Goal: Information Seeking & Learning: Learn about a topic

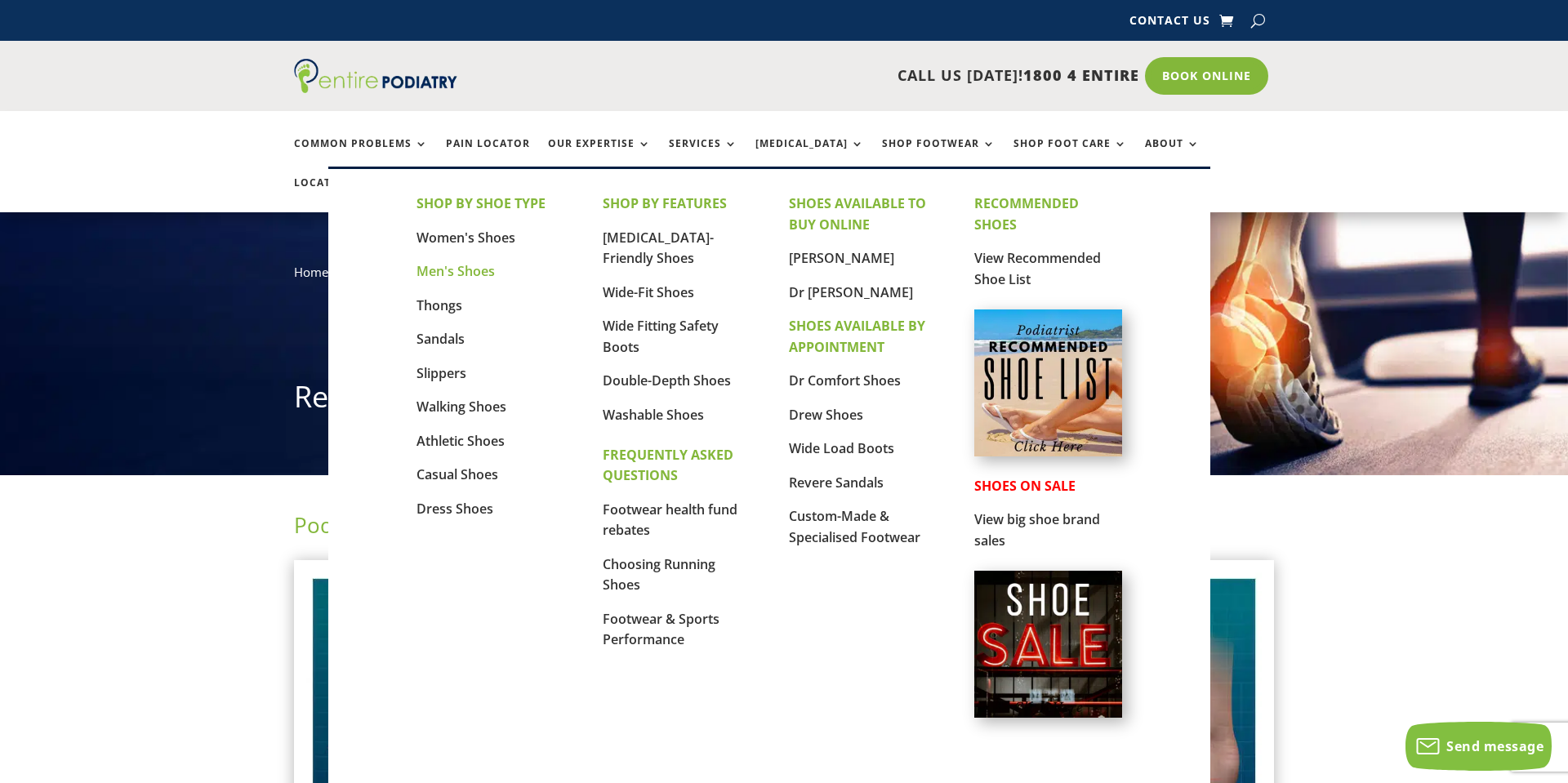
click at [432, 266] on link "Men's Shoes" at bounding box center [456, 270] width 78 height 18
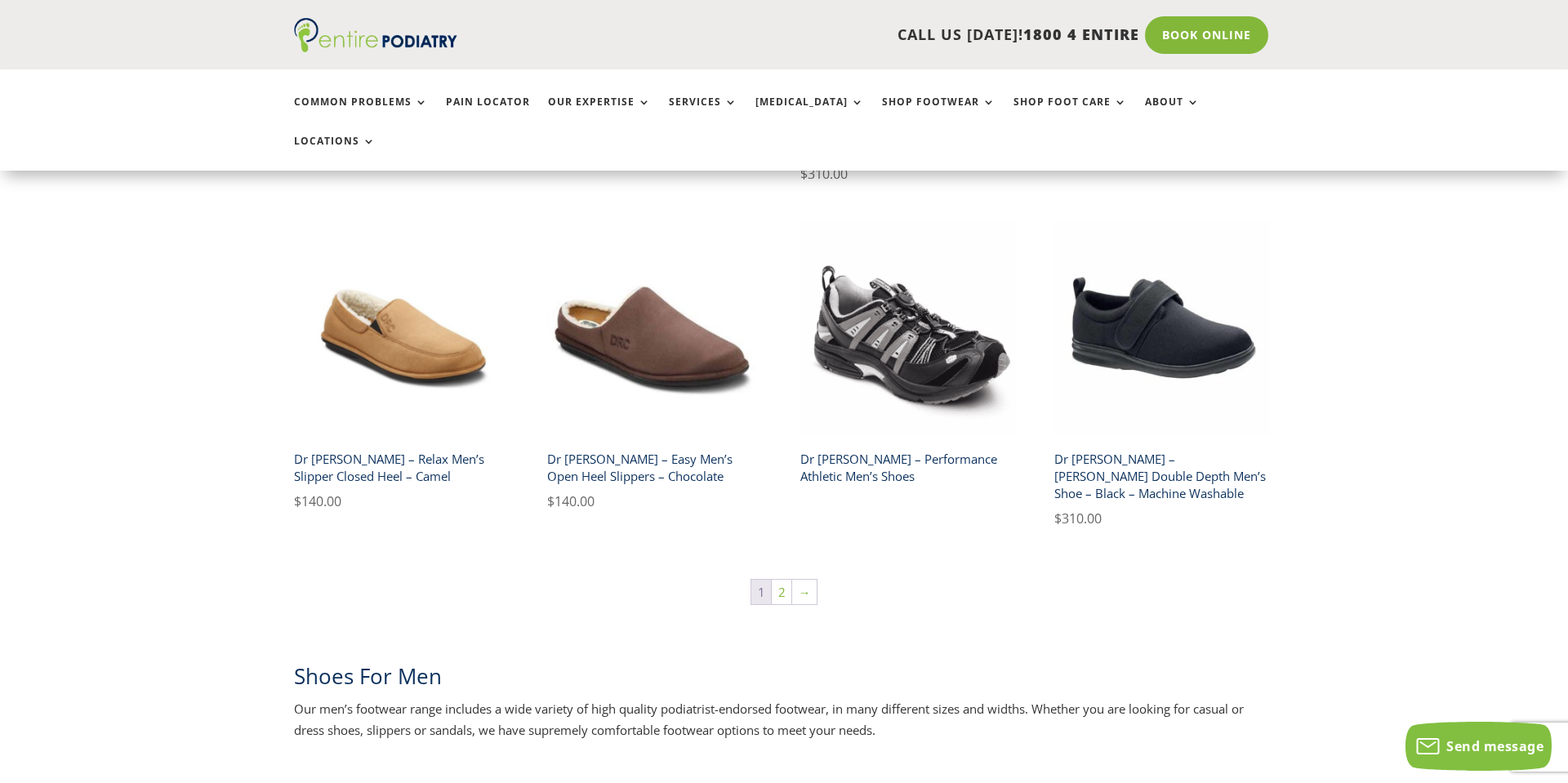
scroll to position [2657, 0]
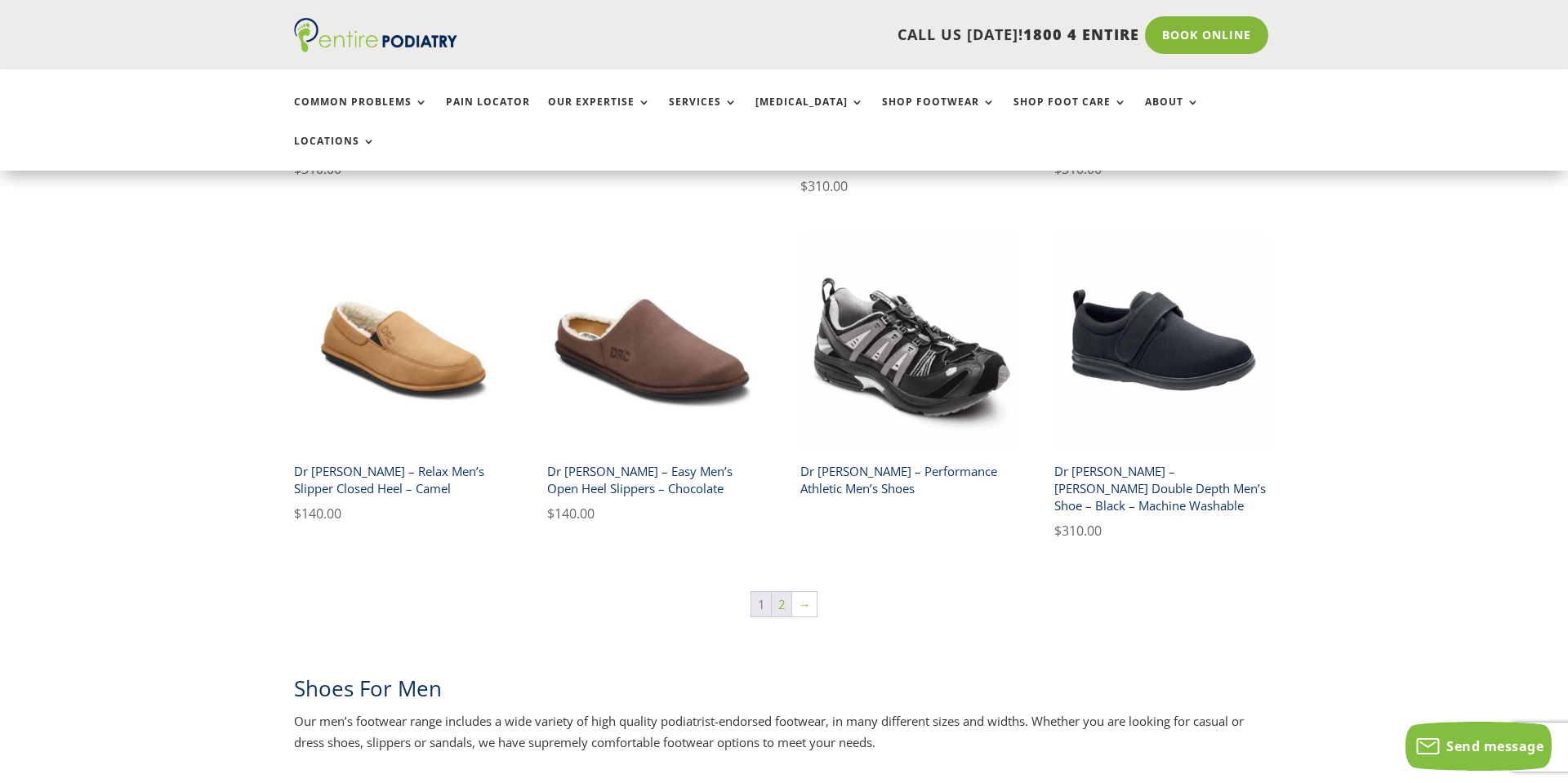
click at [776, 592] on link "2" at bounding box center [781, 604] width 20 height 25
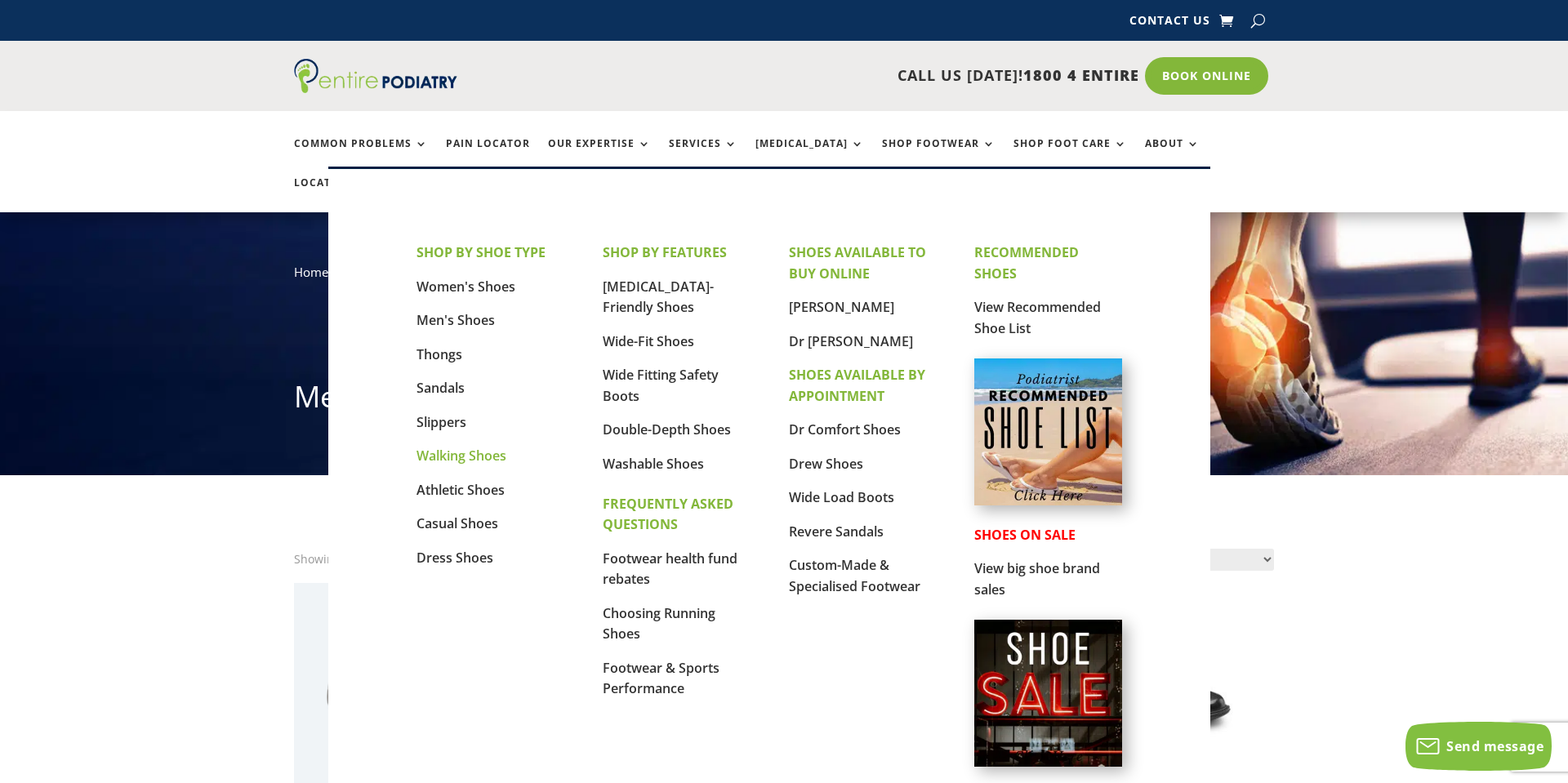
click at [456, 450] on link "Walking Shoes" at bounding box center [461, 455] width 90 height 18
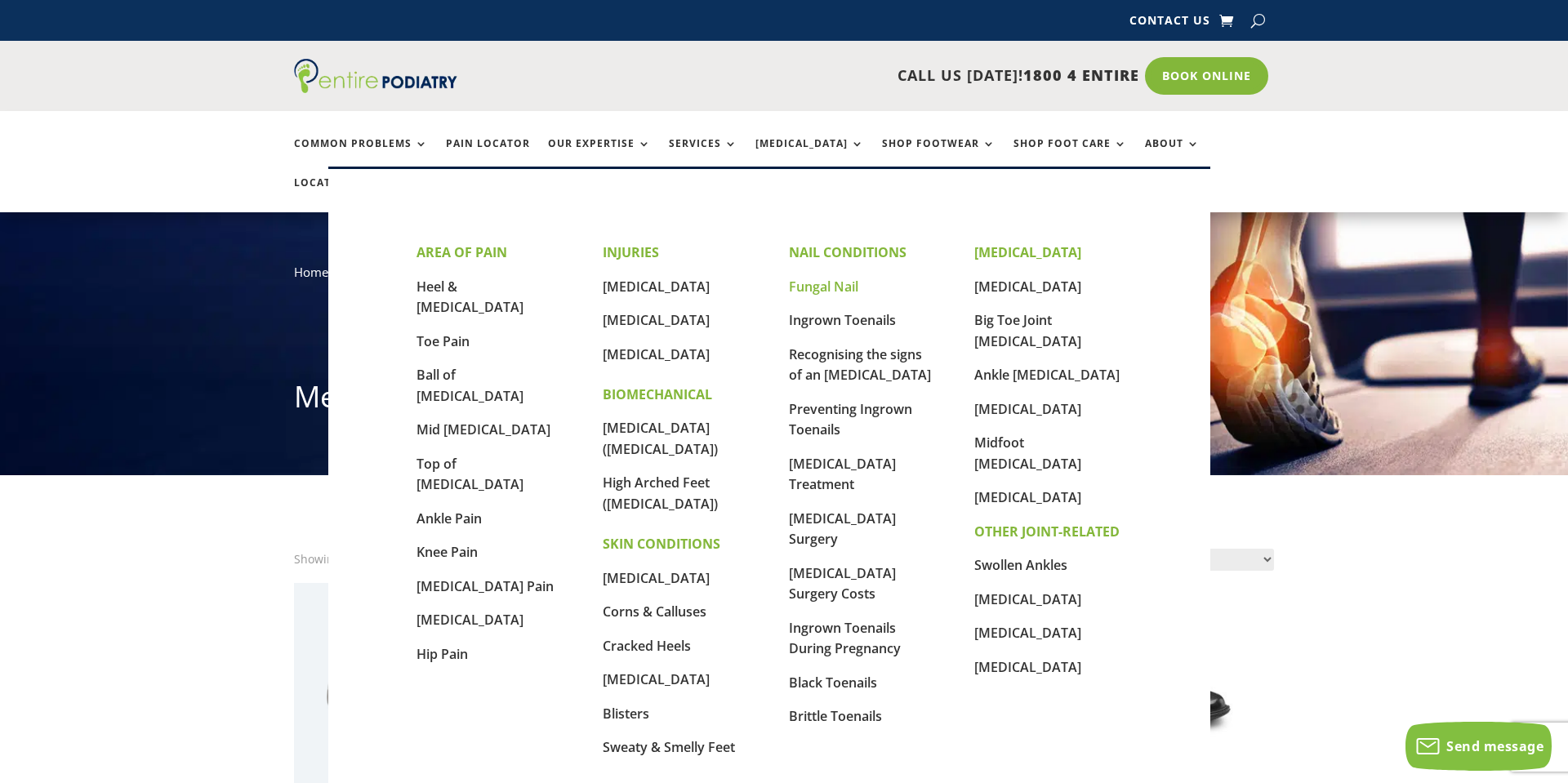
click at [820, 283] on link "Fungal Nail" at bounding box center [823, 287] width 69 height 18
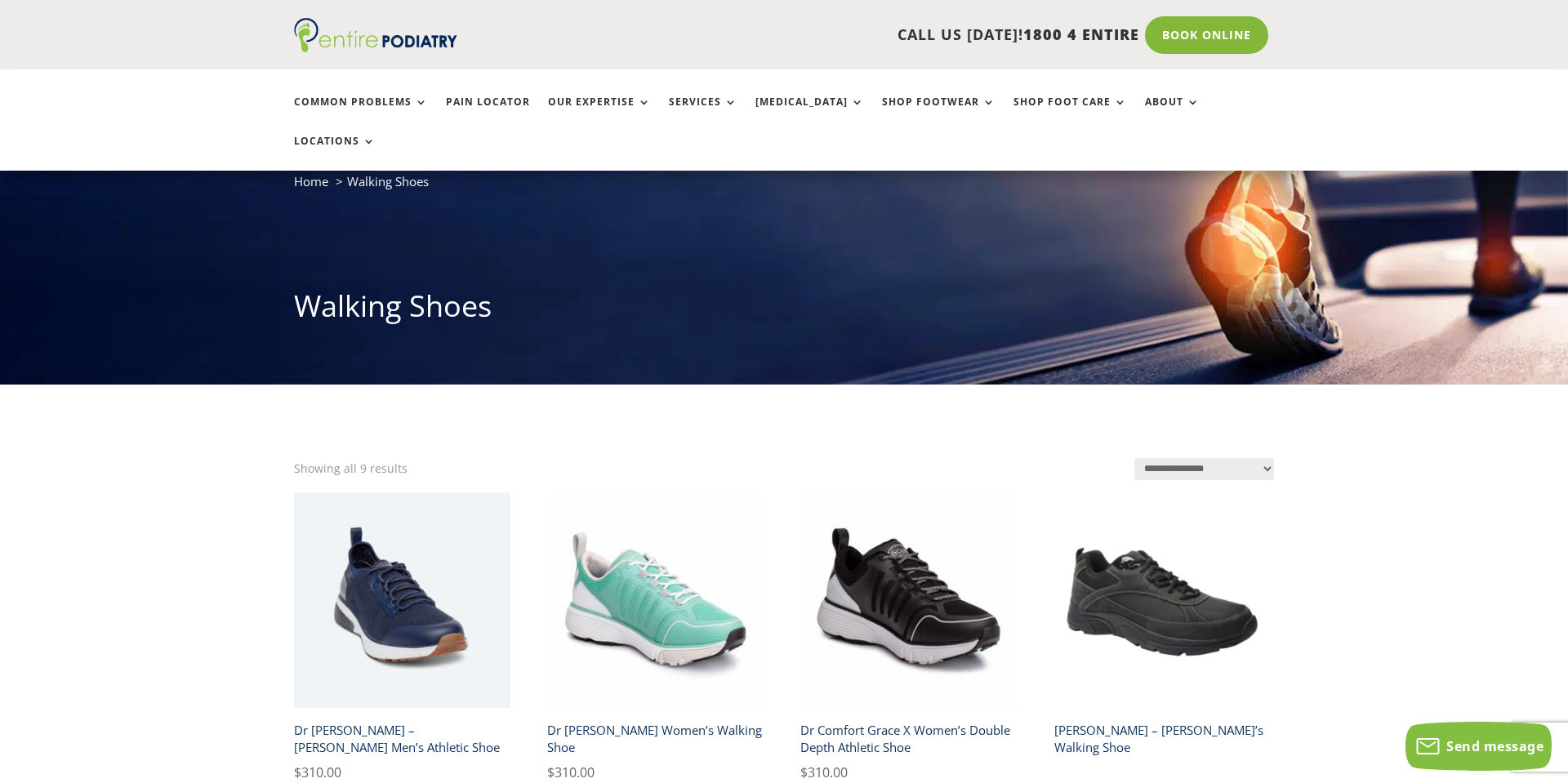
scroll to position [128, 0]
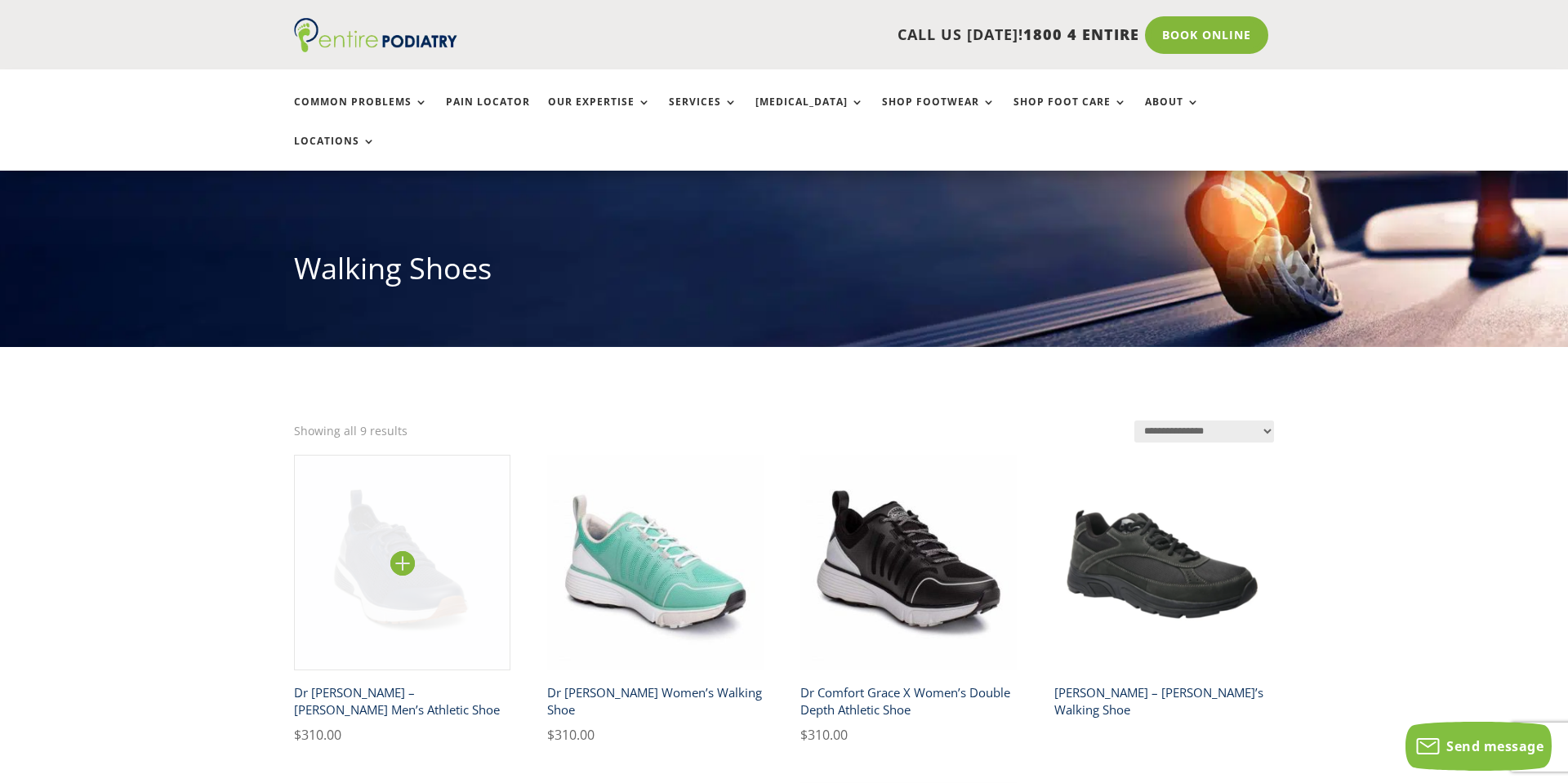
click at [441, 530] on img at bounding box center [403, 563] width 217 height 217
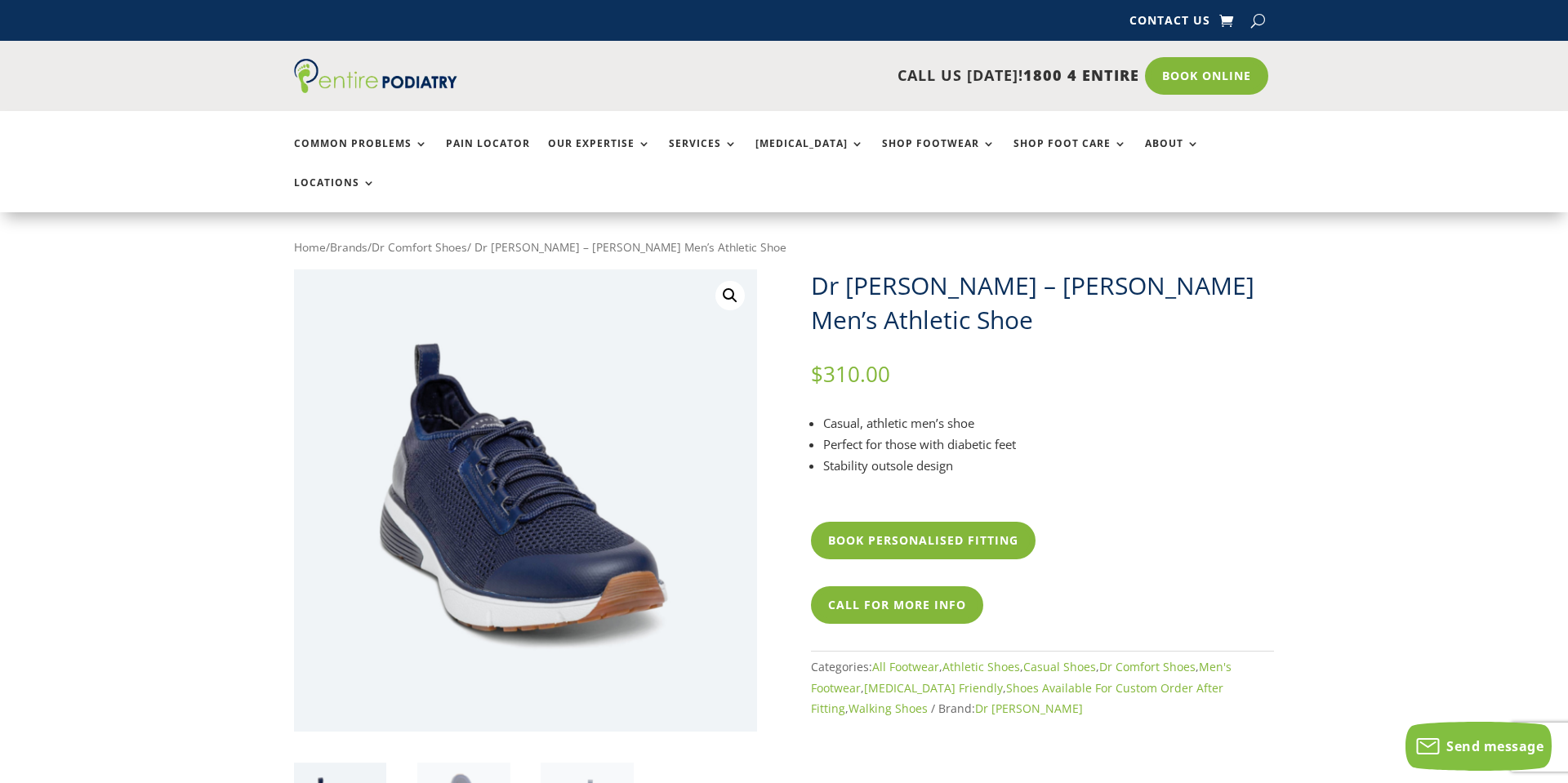
click at [473, 511] on img at bounding box center [526, 500] width 463 height 463
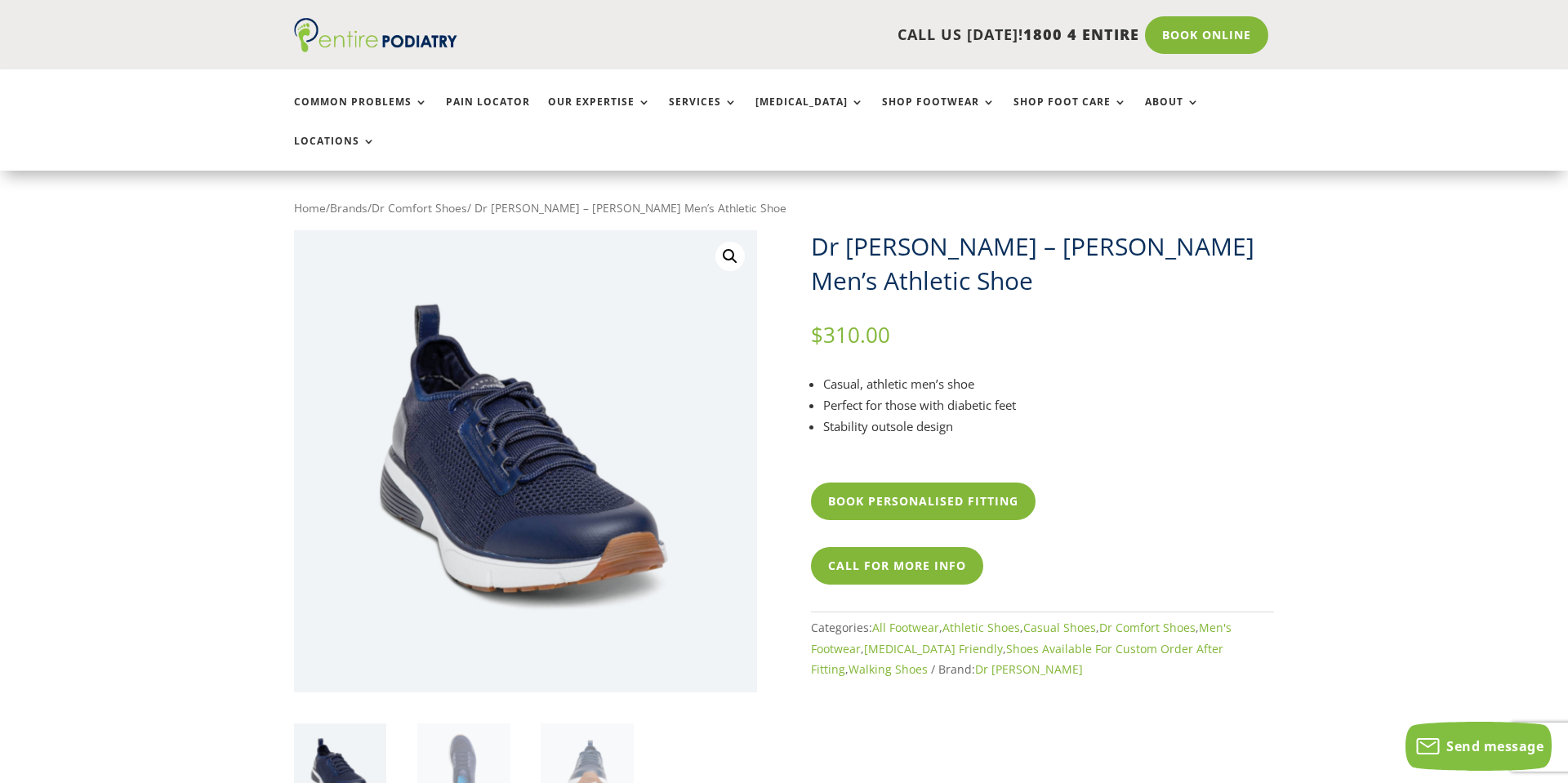
scroll to position [275, 0]
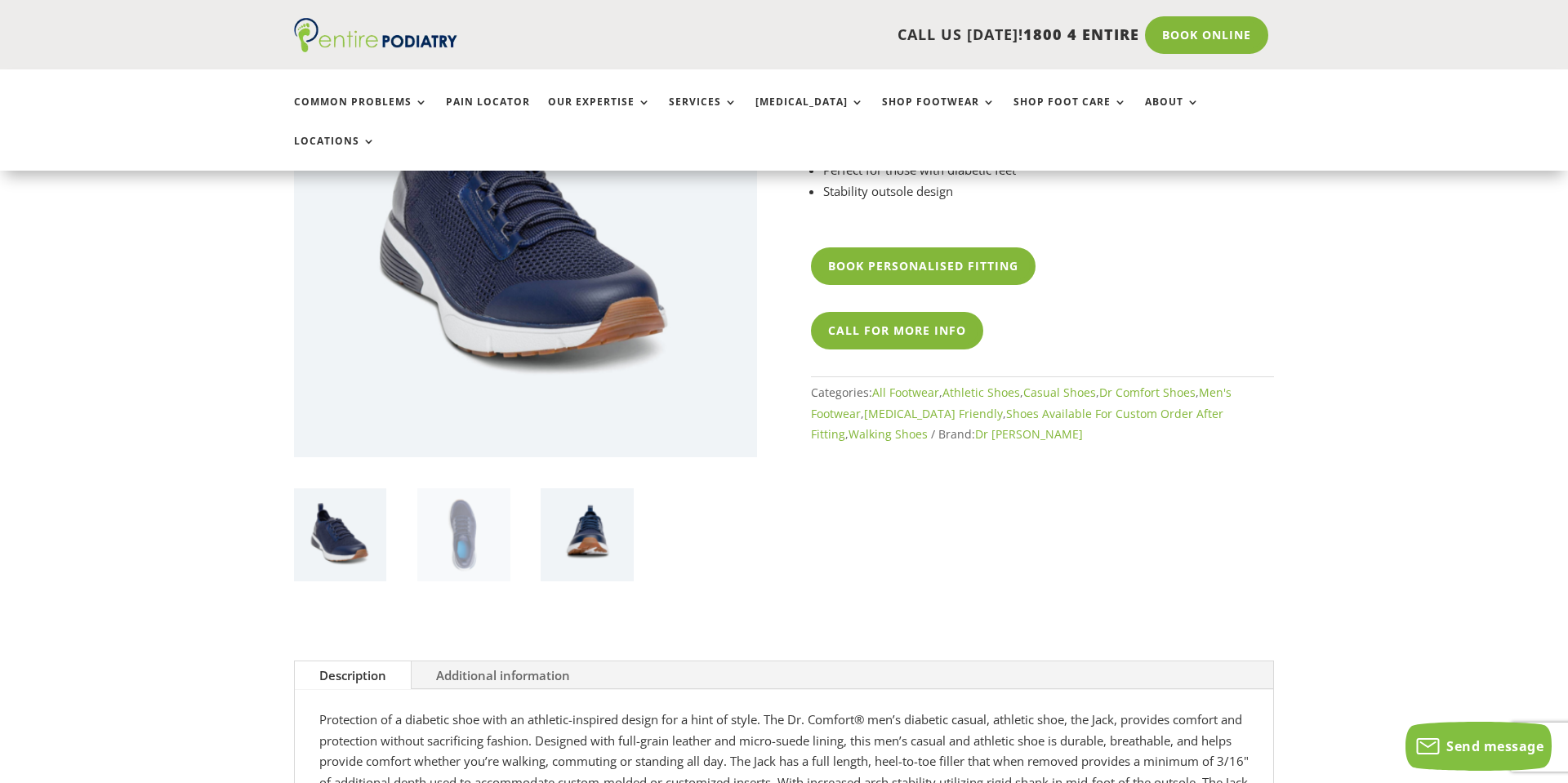
click at [591, 506] on img at bounding box center [587, 535] width 92 height 92
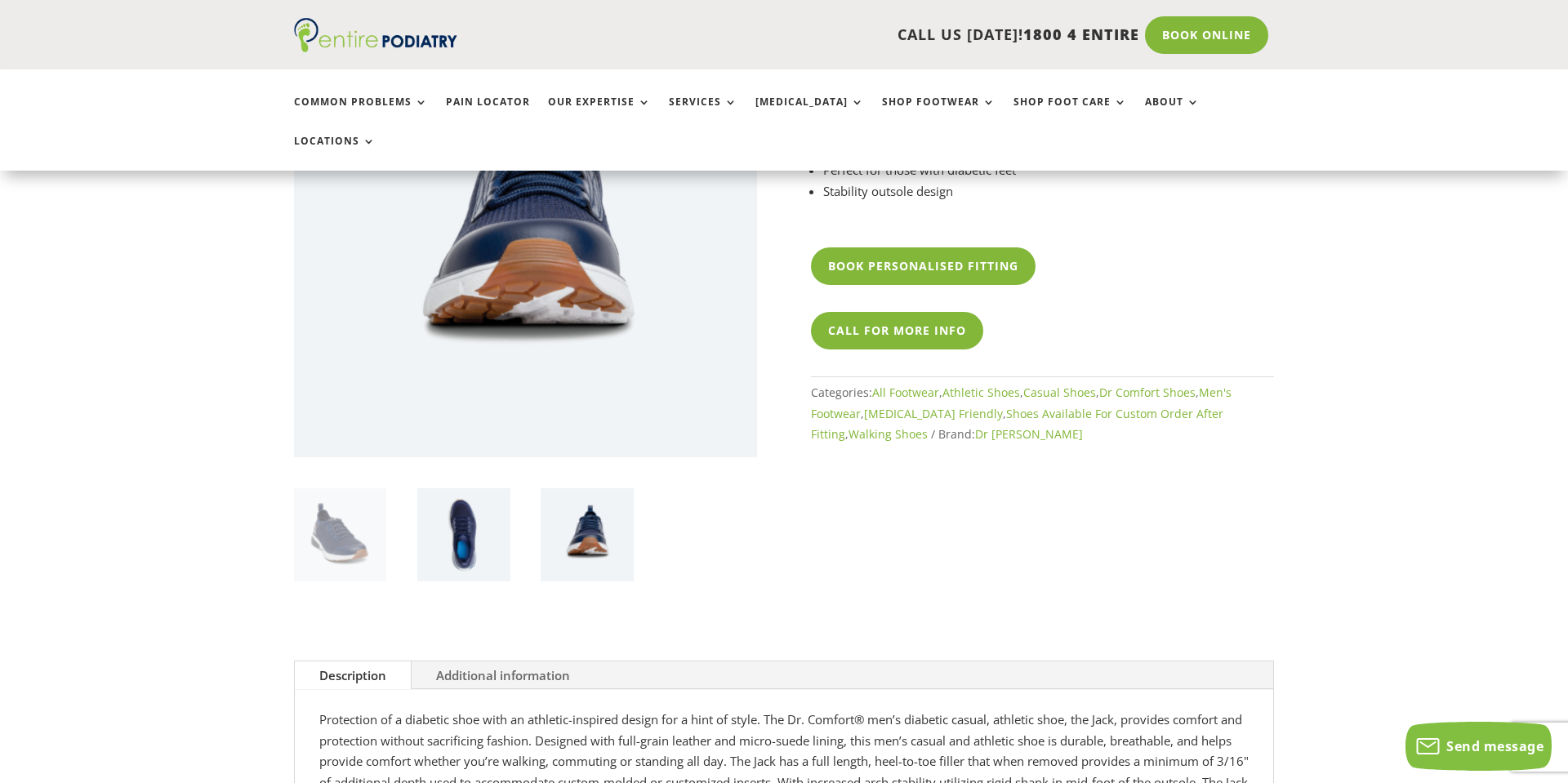
click at [458, 506] on img at bounding box center [463, 535] width 92 height 92
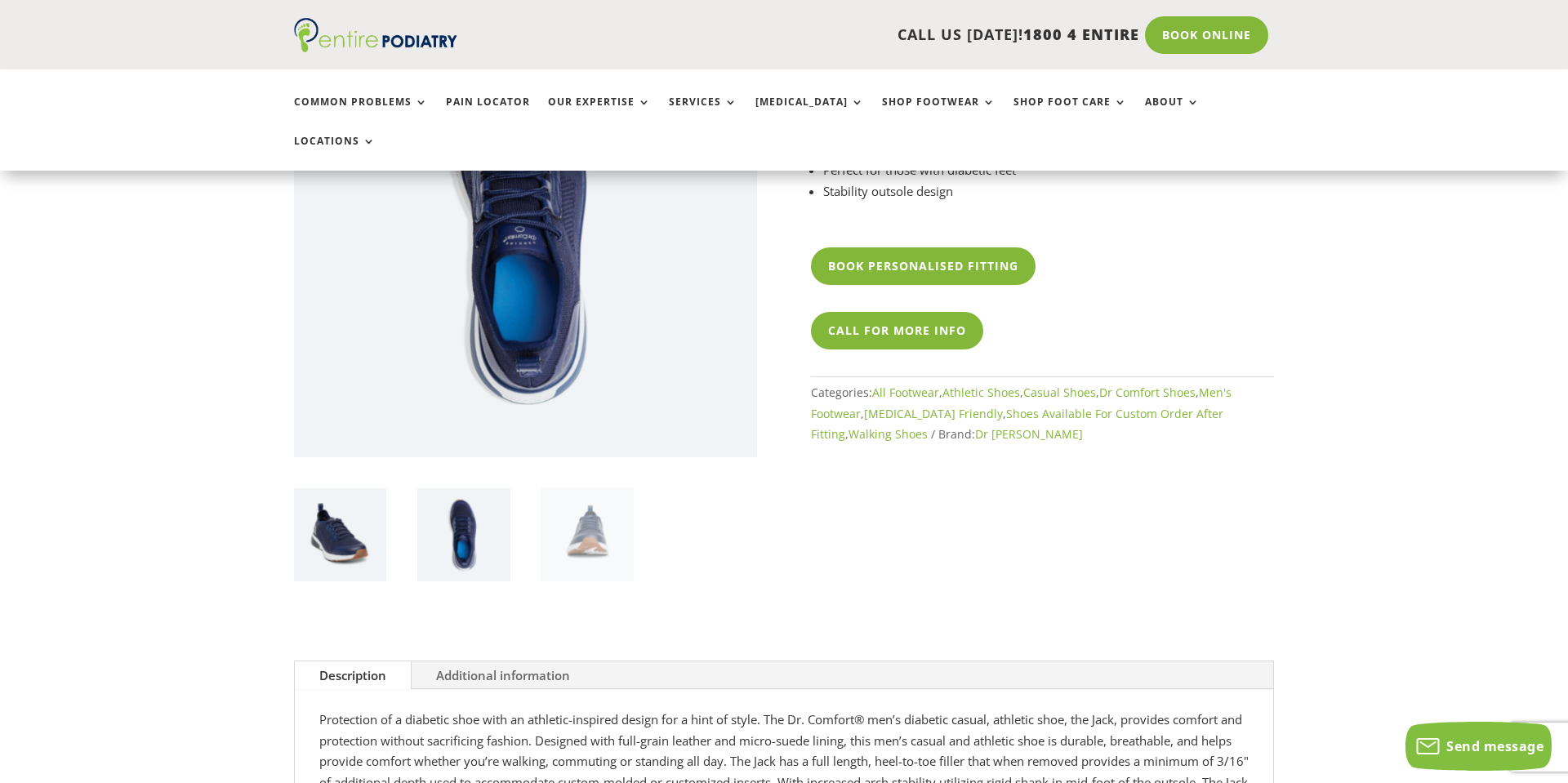
click at [346, 509] on img at bounding box center [340, 535] width 92 height 92
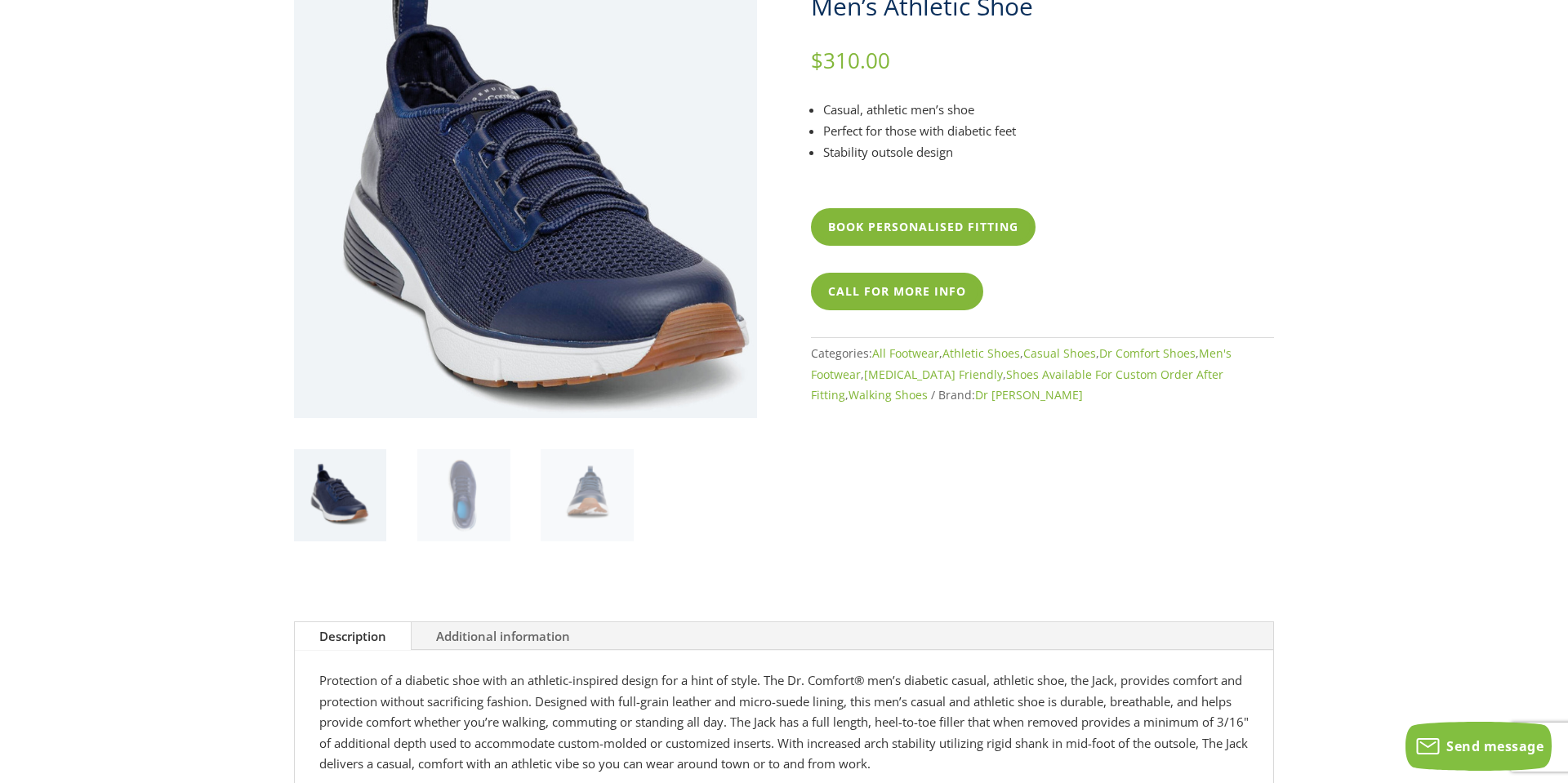
scroll to position [0, 0]
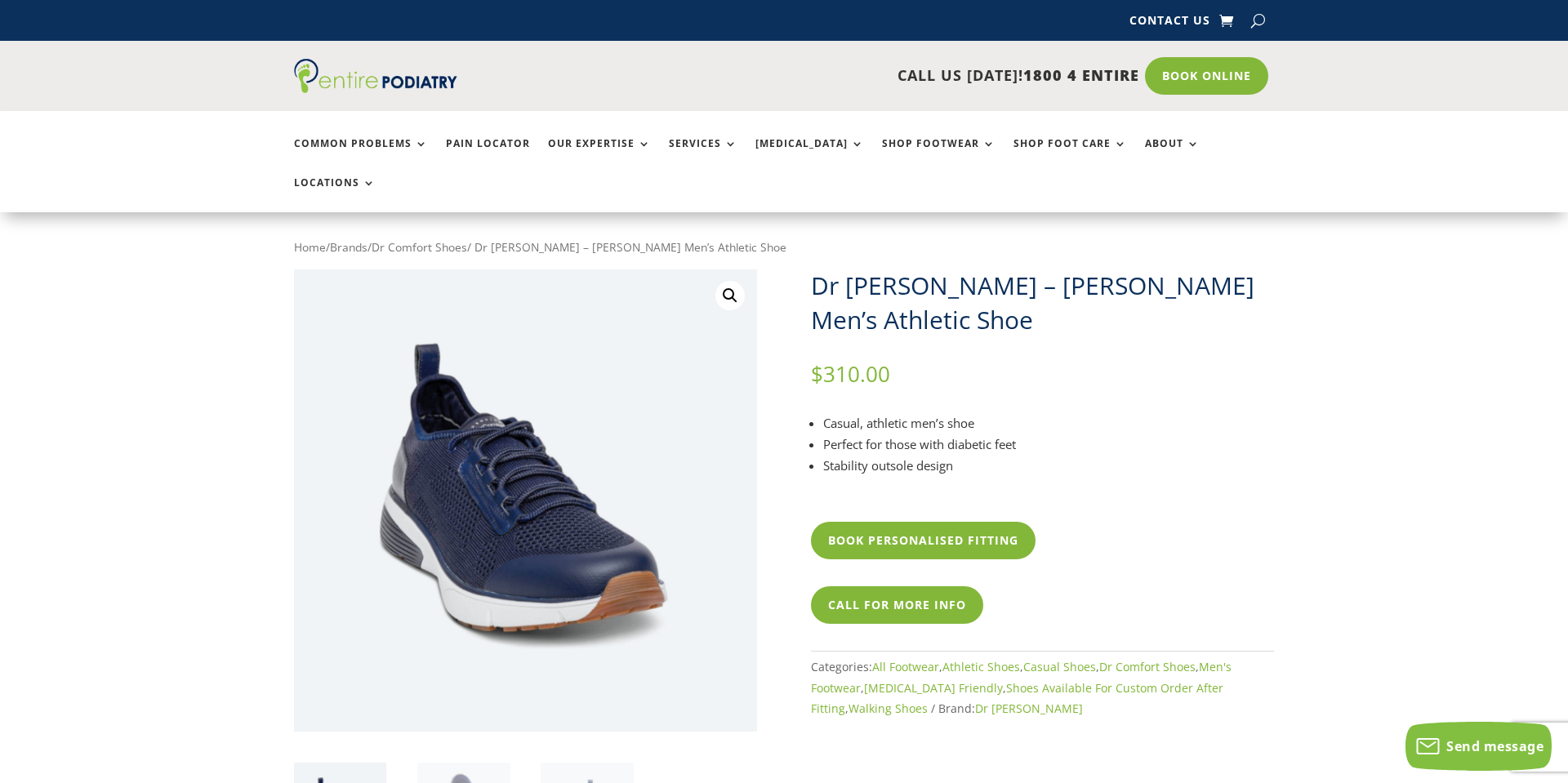
click at [727, 281] on link "🔍" at bounding box center [730, 295] width 29 height 29
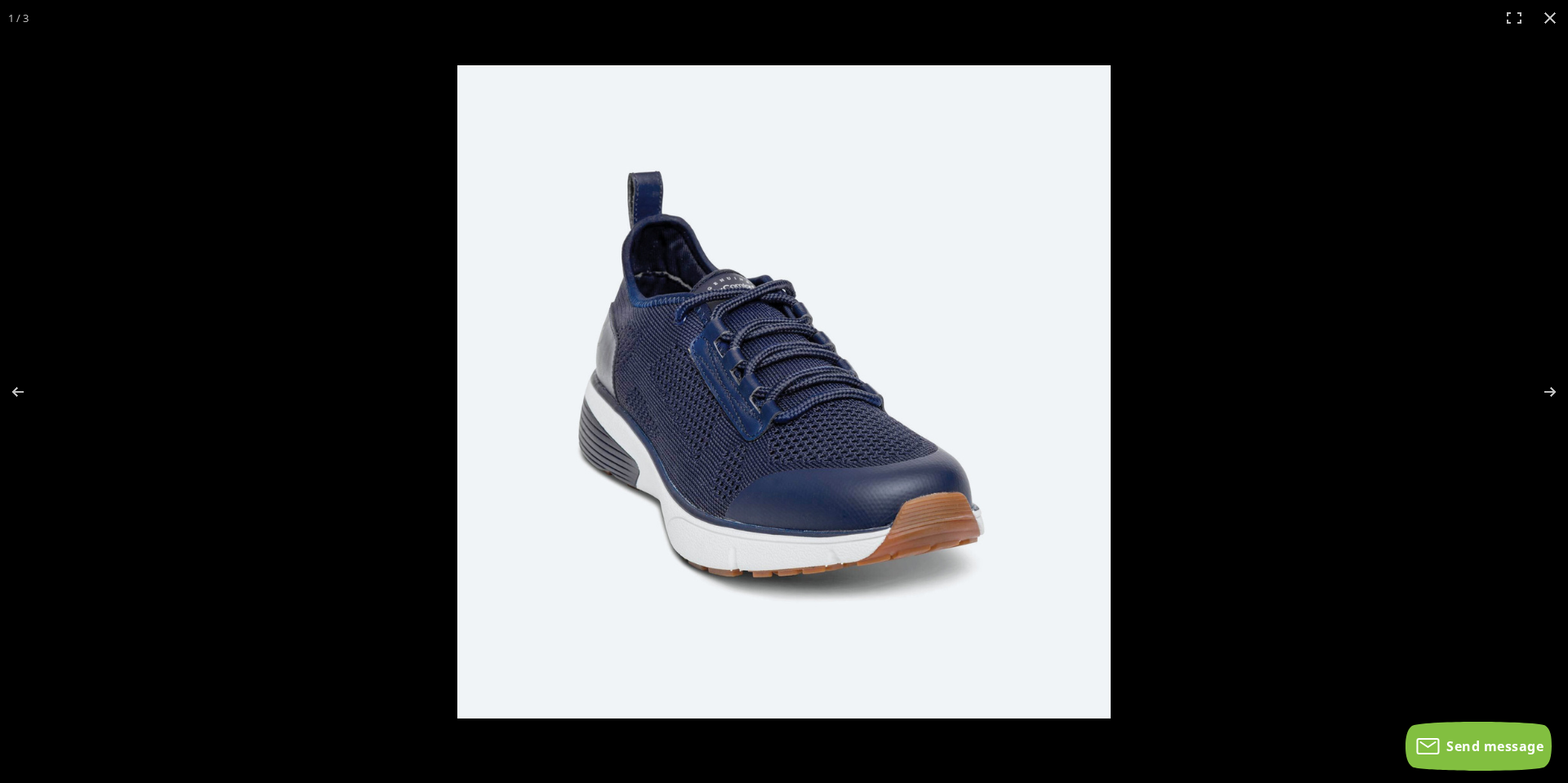
scroll to position [374, 0]
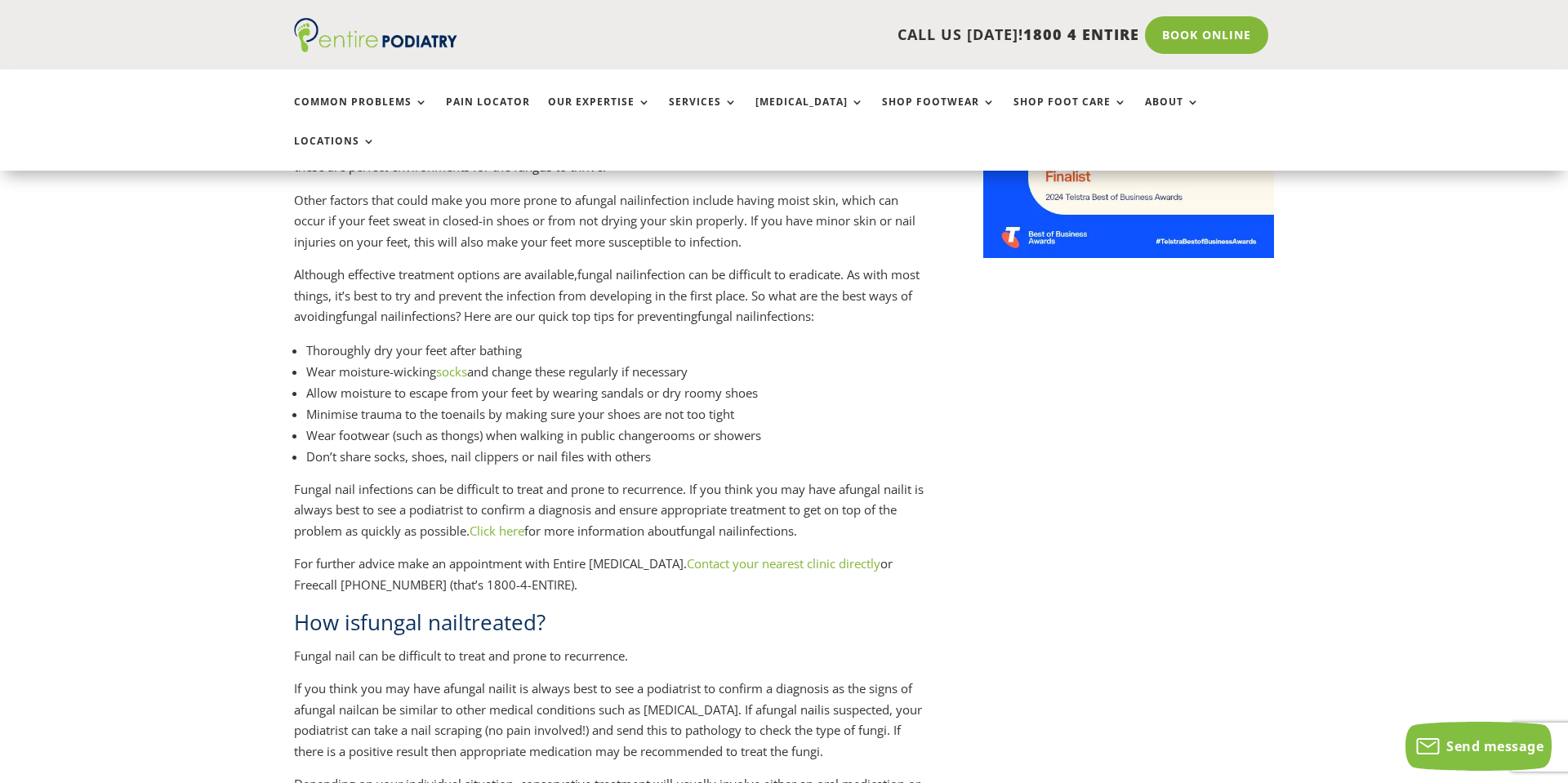
scroll to position [1803, 0]
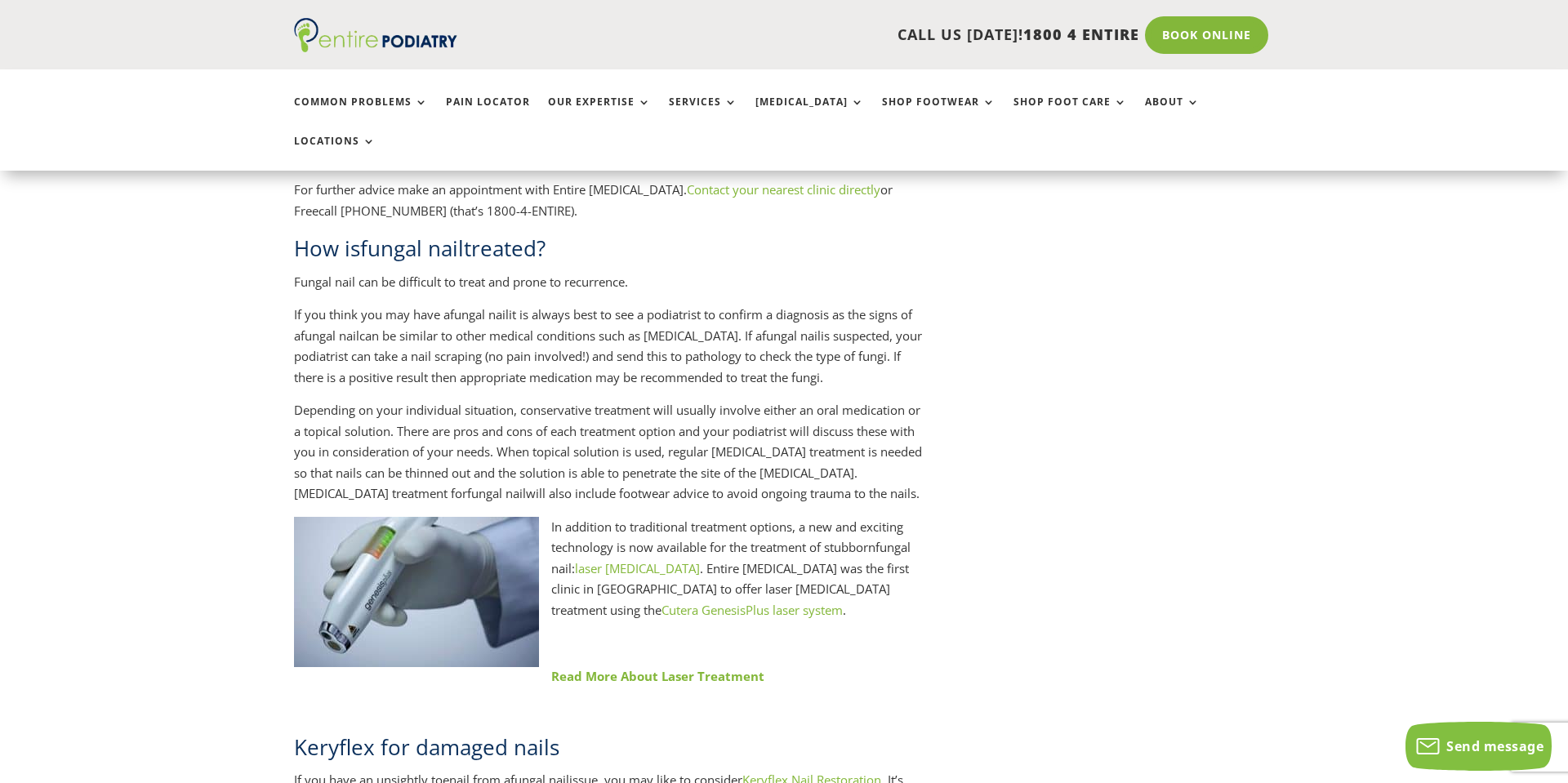
click at [591, 668] on link "Read More About Laser Treatment" at bounding box center [658, 676] width 213 height 16
